Goal: Check status: Check status

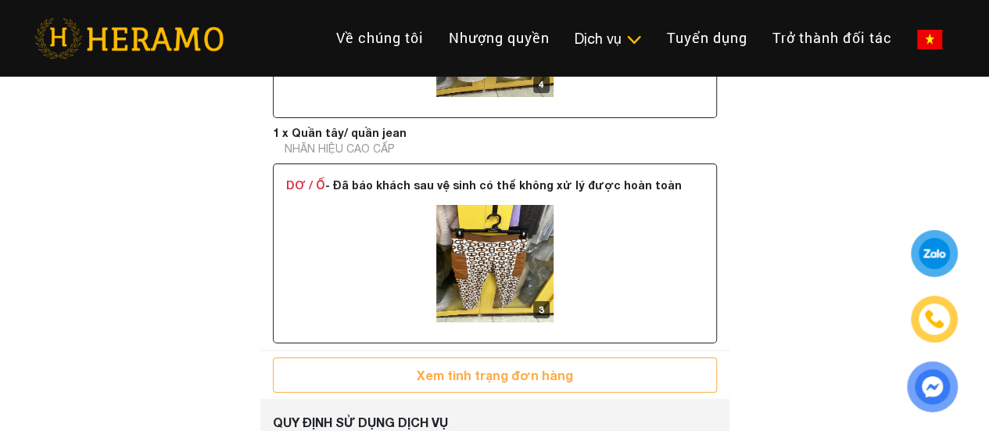
scroll to position [2794, 0]
click at [522, 289] on img at bounding box center [494, 262] width 117 height 117
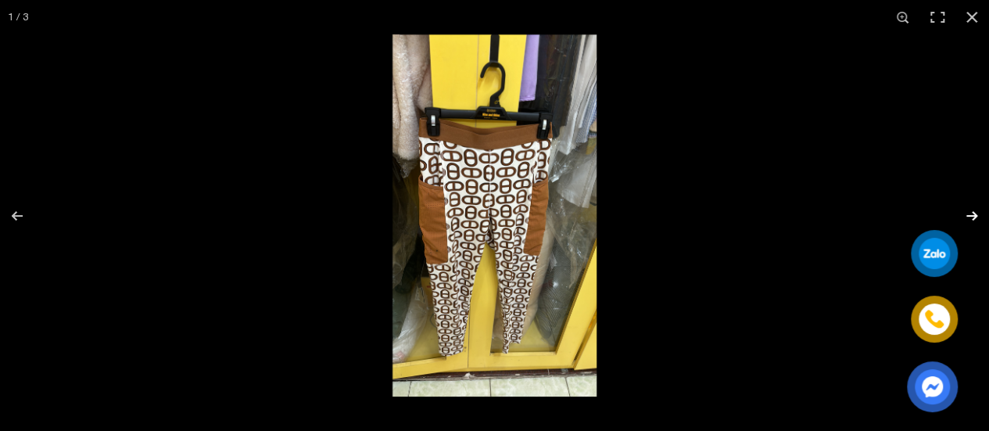
click at [973, 208] on button "button" at bounding box center [961, 216] width 55 height 78
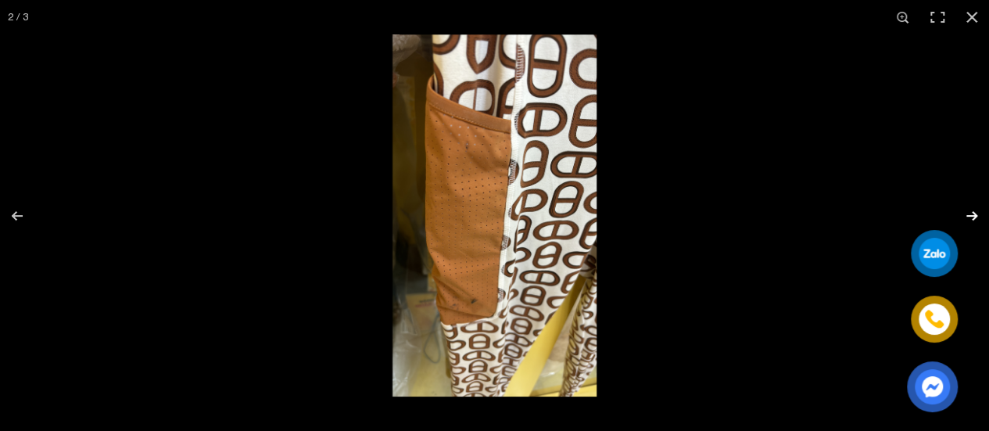
click at [973, 208] on button "button" at bounding box center [961, 216] width 55 height 78
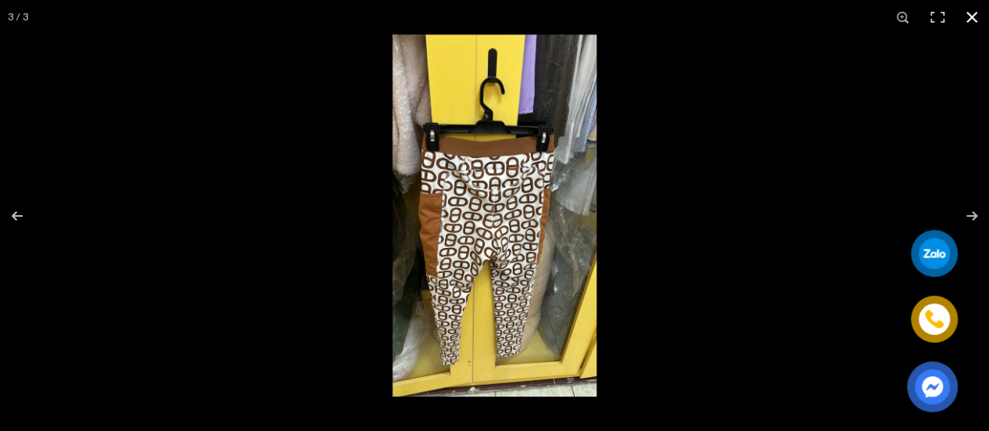
click at [975, 21] on button "button" at bounding box center [972, 17] width 34 height 34
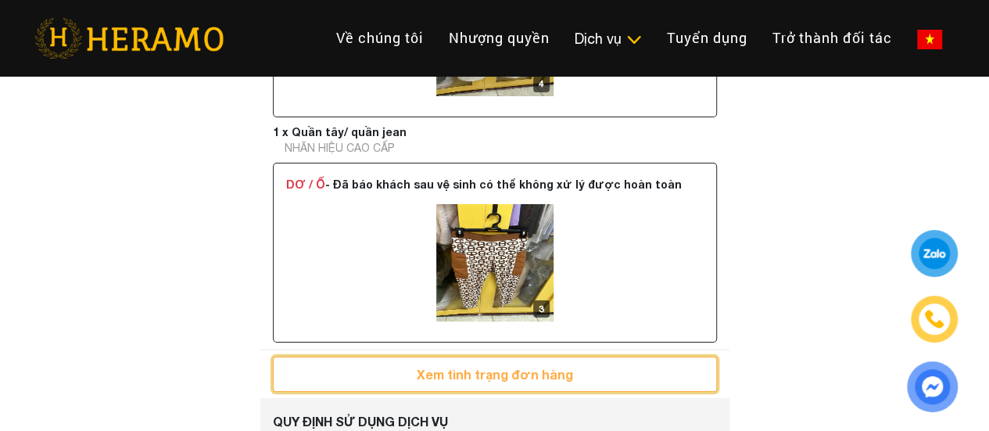
click at [526, 386] on button "Xem tình trạng đơn hàng" at bounding box center [495, 374] width 444 height 35
